Goal: Navigation & Orientation: Find specific page/section

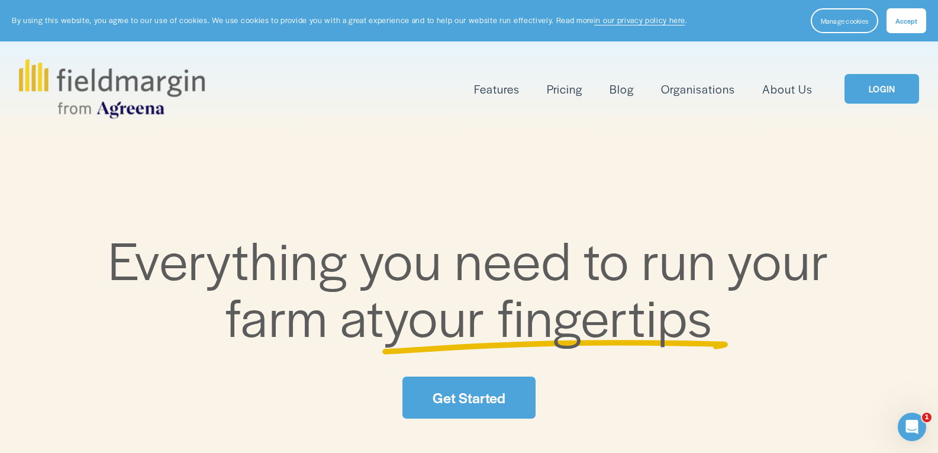
click at [855, 106] on div "Features Mapping Plan Work" at bounding box center [469, 88] width 901 height 59
click at [860, 96] on link "LOGIN" at bounding box center [881, 89] width 75 height 30
